Goal: Information Seeking & Learning: Learn about a topic

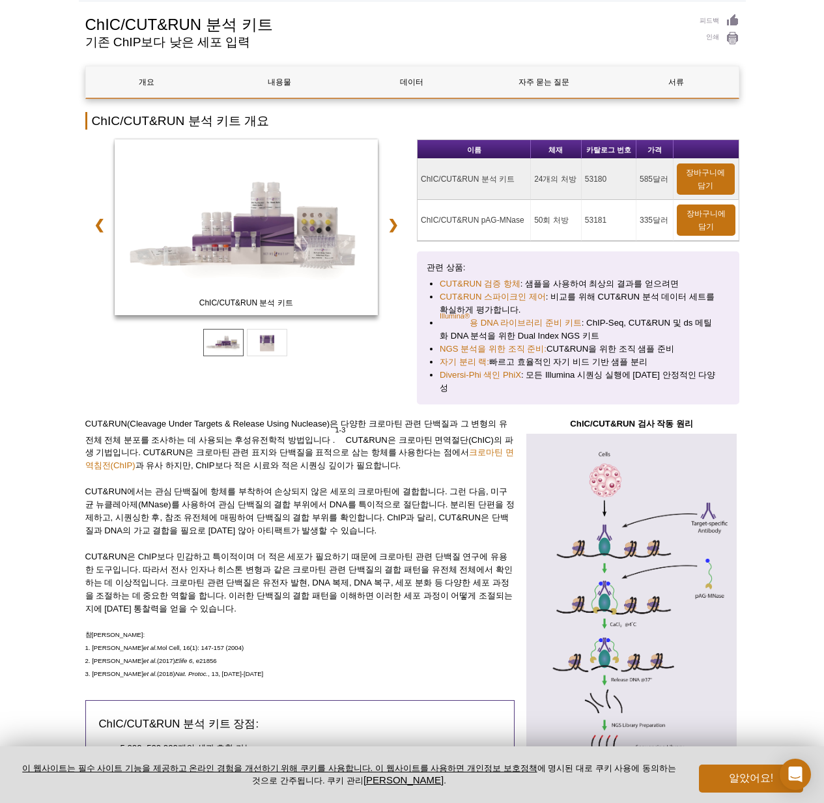
scroll to position [36, 0]
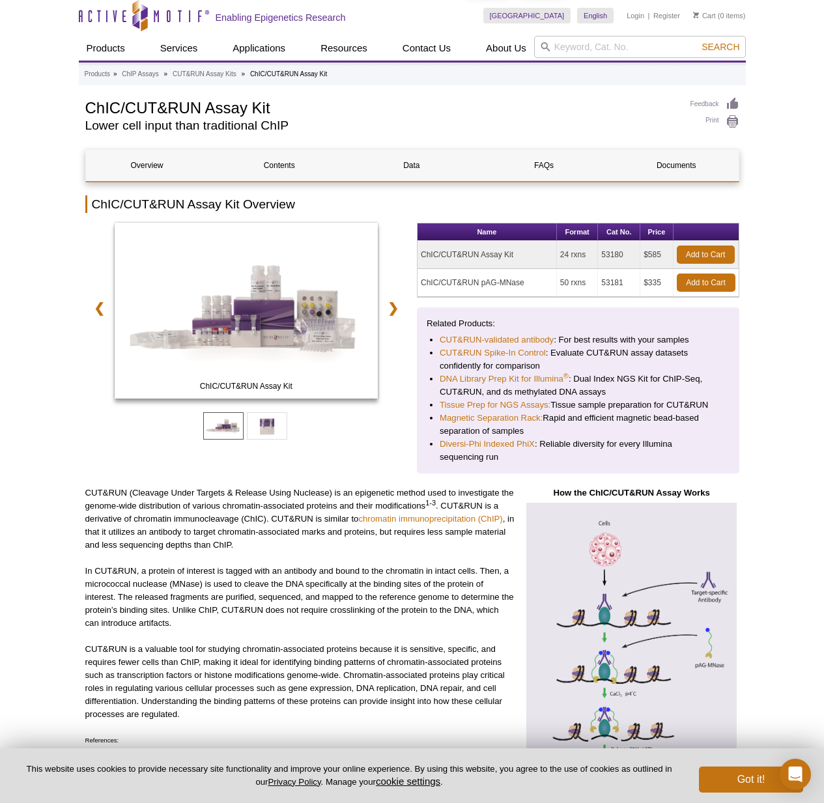
click at [649, 46] on input "search" at bounding box center [640, 47] width 212 height 22
type input "53160"
click at [698, 41] on button "Search" at bounding box center [721, 47] width 46 height 12
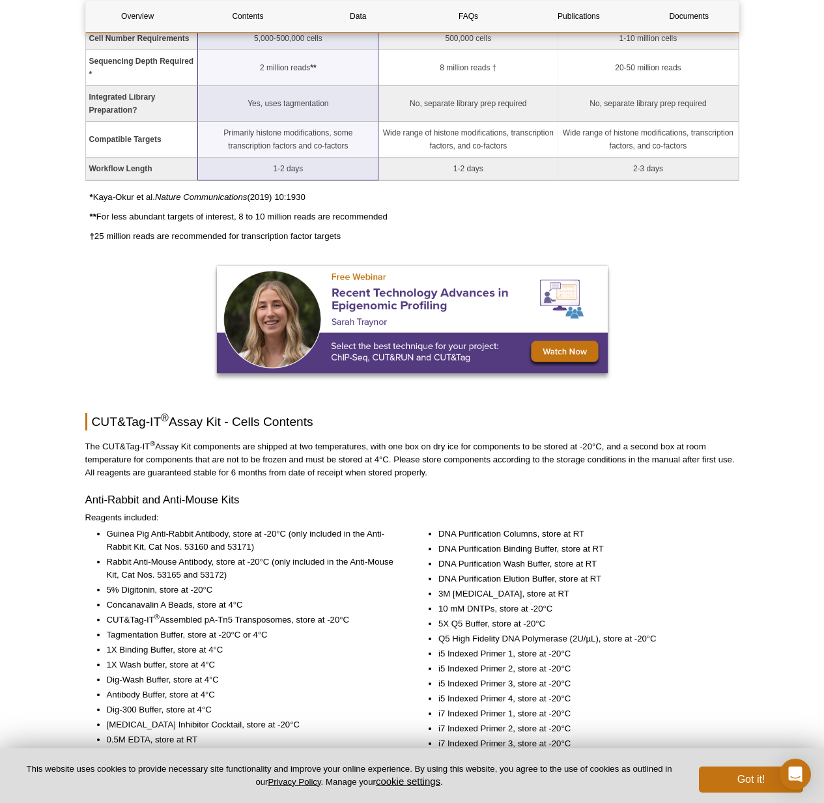
scroll to position [1408, 0]
